Goal: Task Accomplishment & Management: Manage account settings

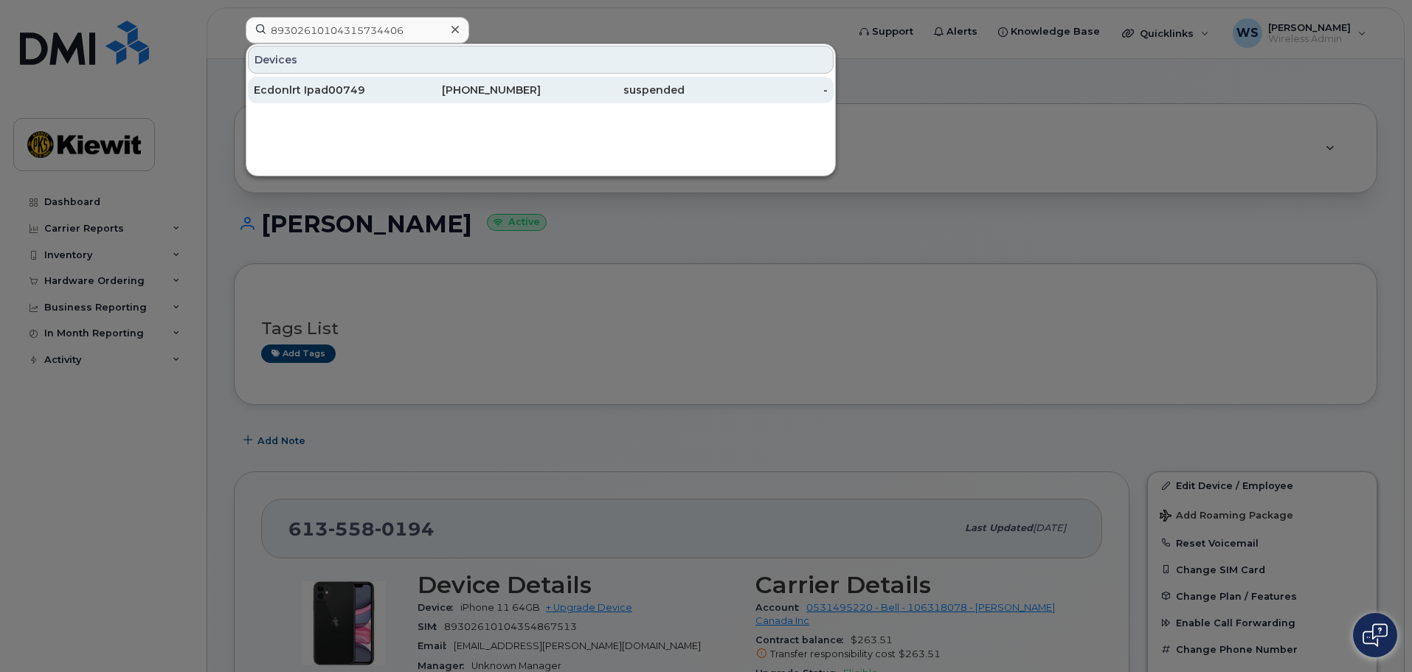
type input "89302610104315734406"
click at [325, 89] on div "Ecdonlrt Ipad00749" at bounding box center [326, 90] width 144 height 15
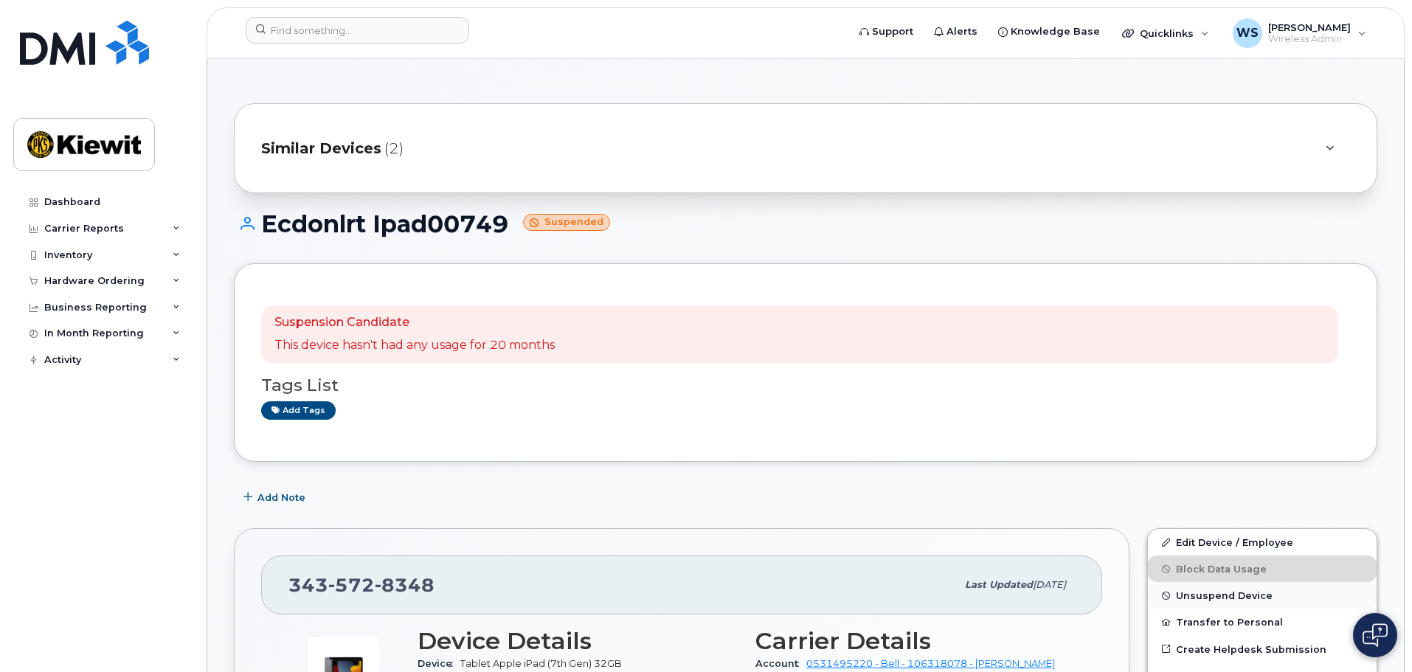
click at [1219, 598] on span "Unsuspend Device" at bounding box center [1224, 595] width 97 height 11
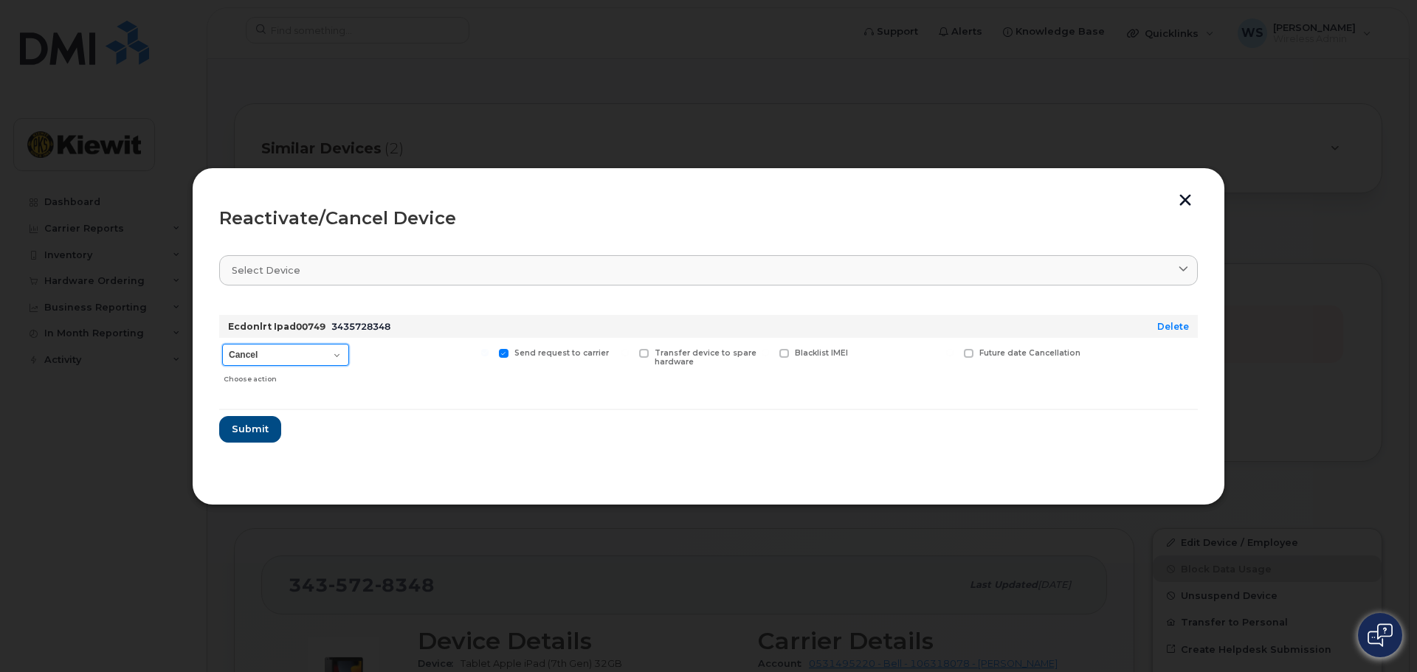
click at [252, 356] on select "Cancel Suspend - Extend Suspension Reactivate" at bounding box center [285, 355] width 127 height 22
select select "[object Object]"
click at [222, 344] on select "Cancel Suspend - Extend Suspension Reactivate" at bounding box center [285, 355] width 127 height 22
click at [250, 432] on span "Submit" at bounding box center [249, 429] width 37 height 14
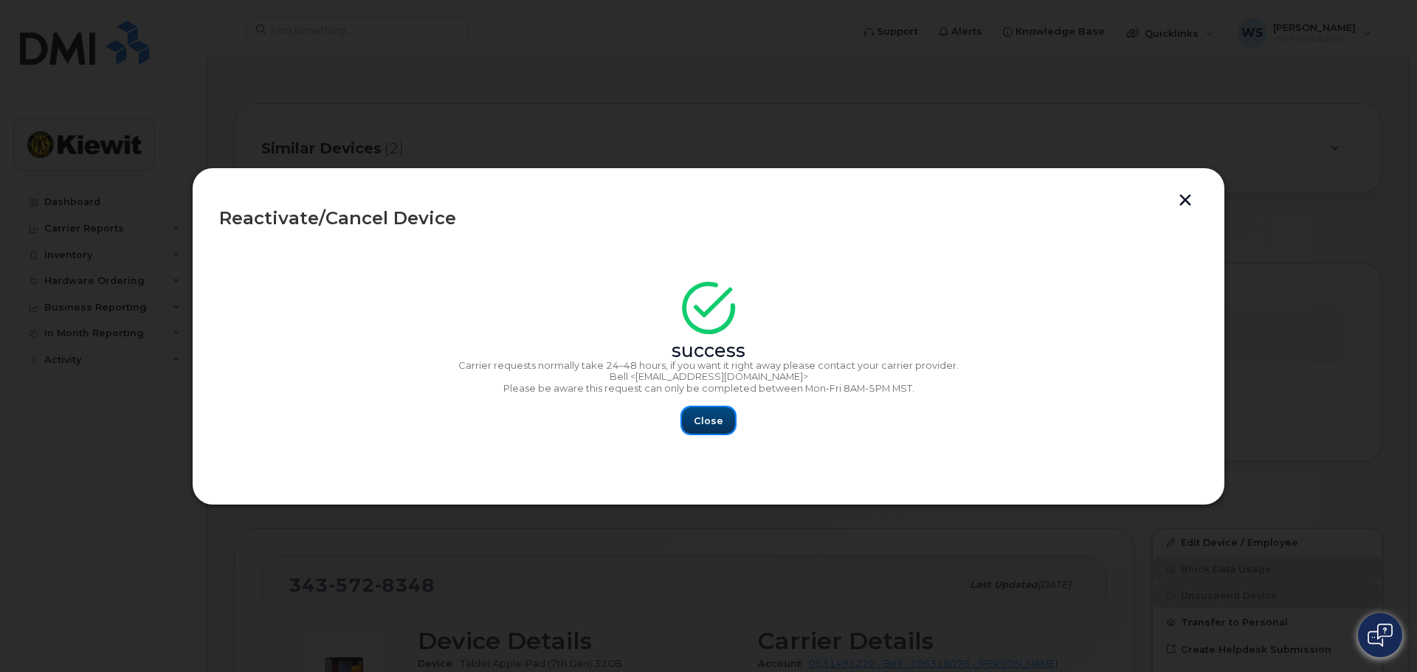
click at [722, 424] on button "Close" at bounding box center [708, 420] width 53 height 27
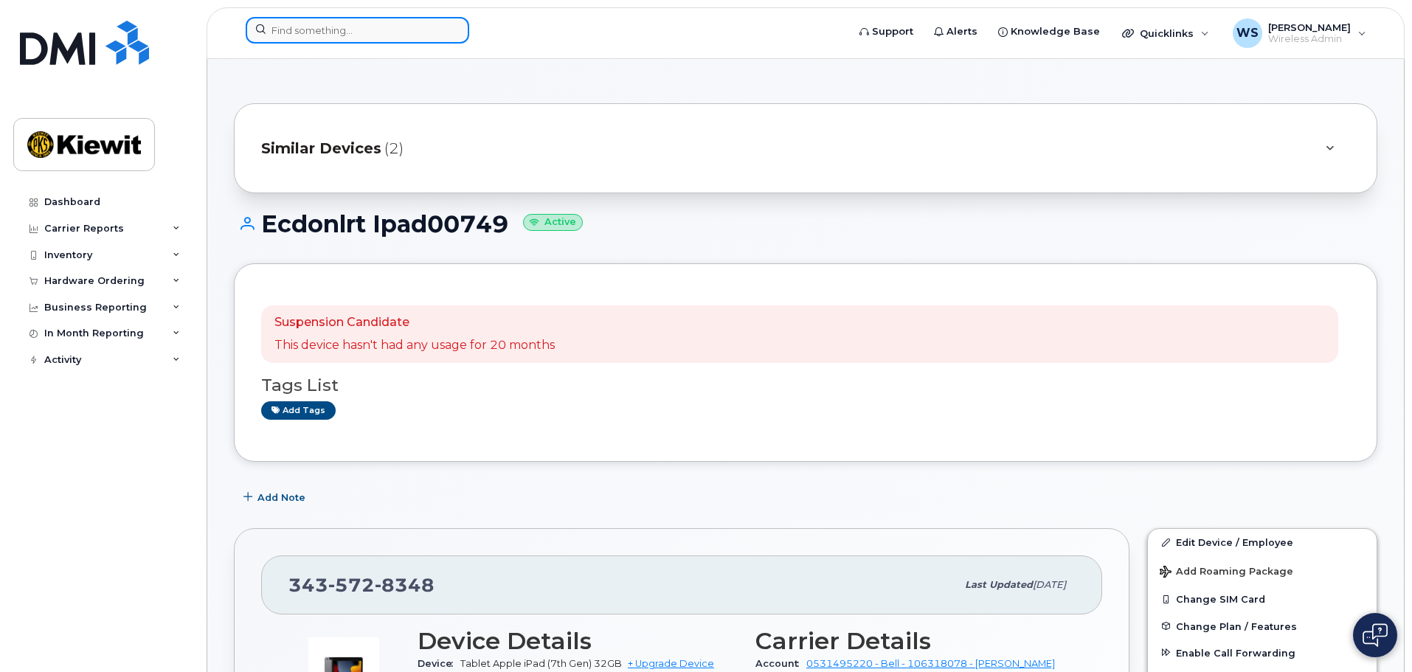
click at [377, 24] on input at bounding box center [358, 30] width 224 height 27
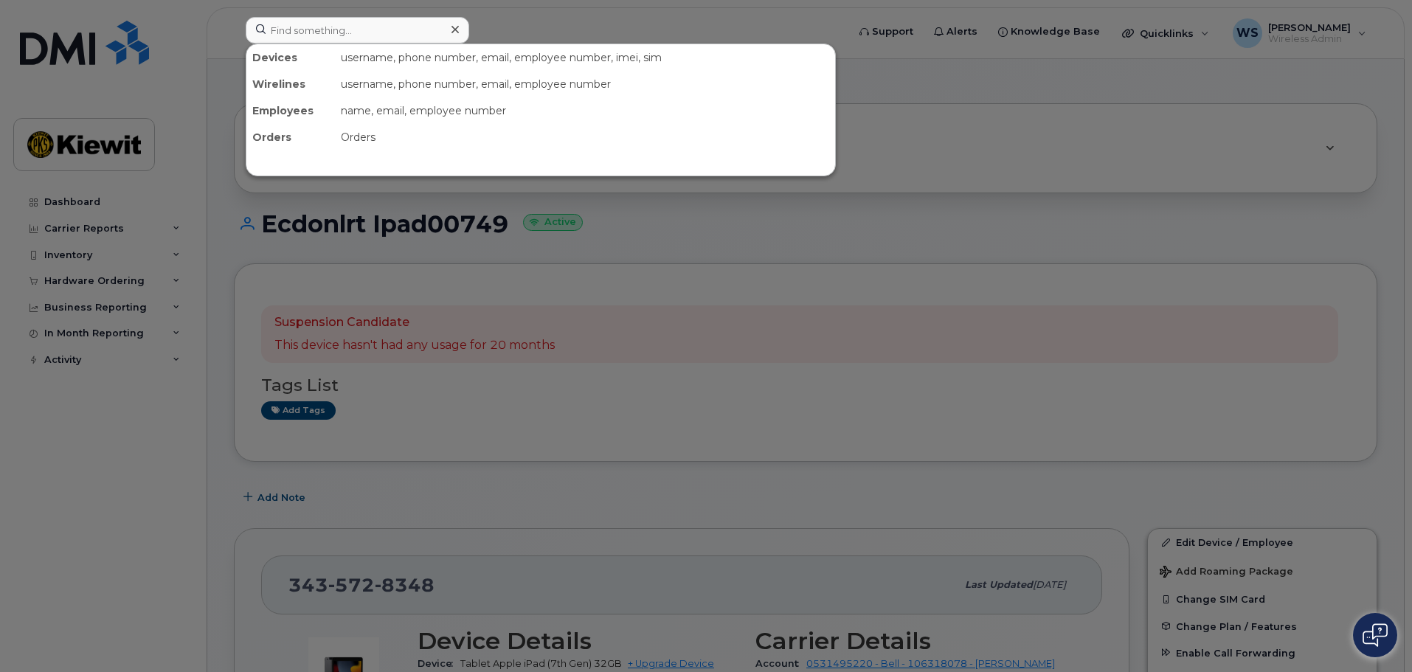
click at [886, 320] on div at bounding box center [706, 336] width 1412 height 672
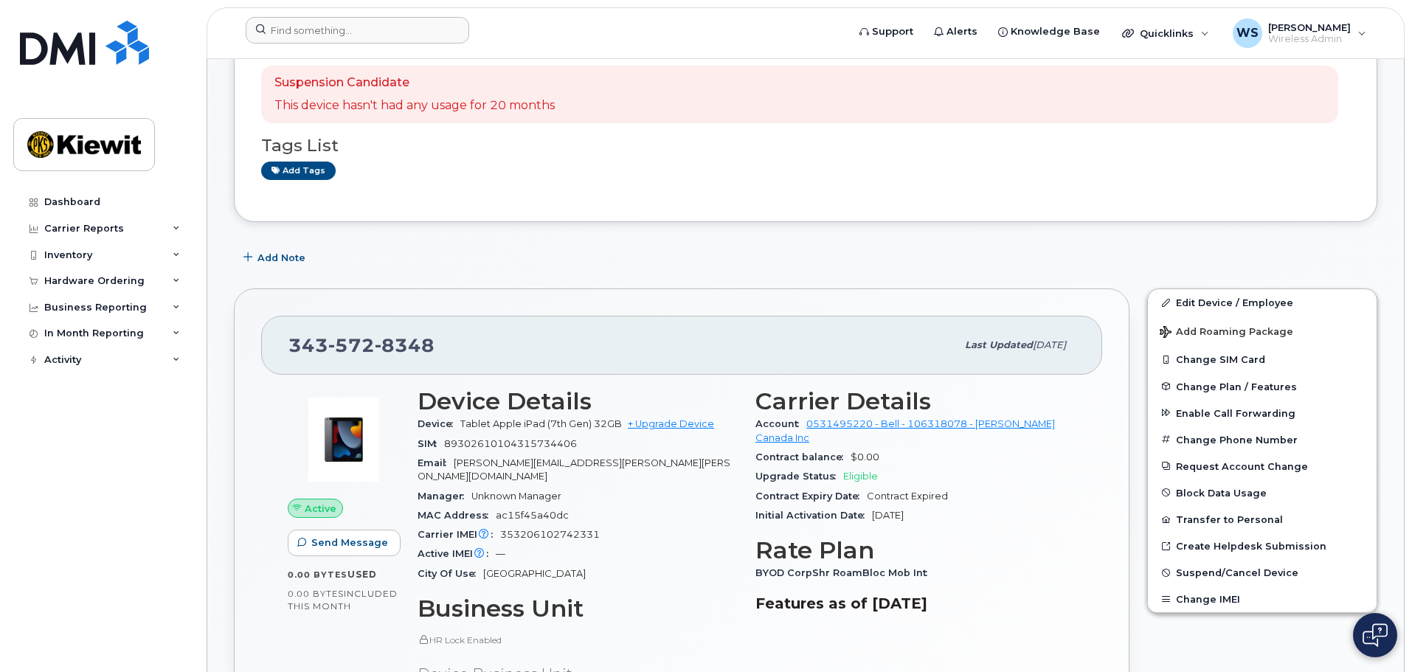
scroll to position [221, 0]
